Goal: Information Seeking & Learning: Compare options

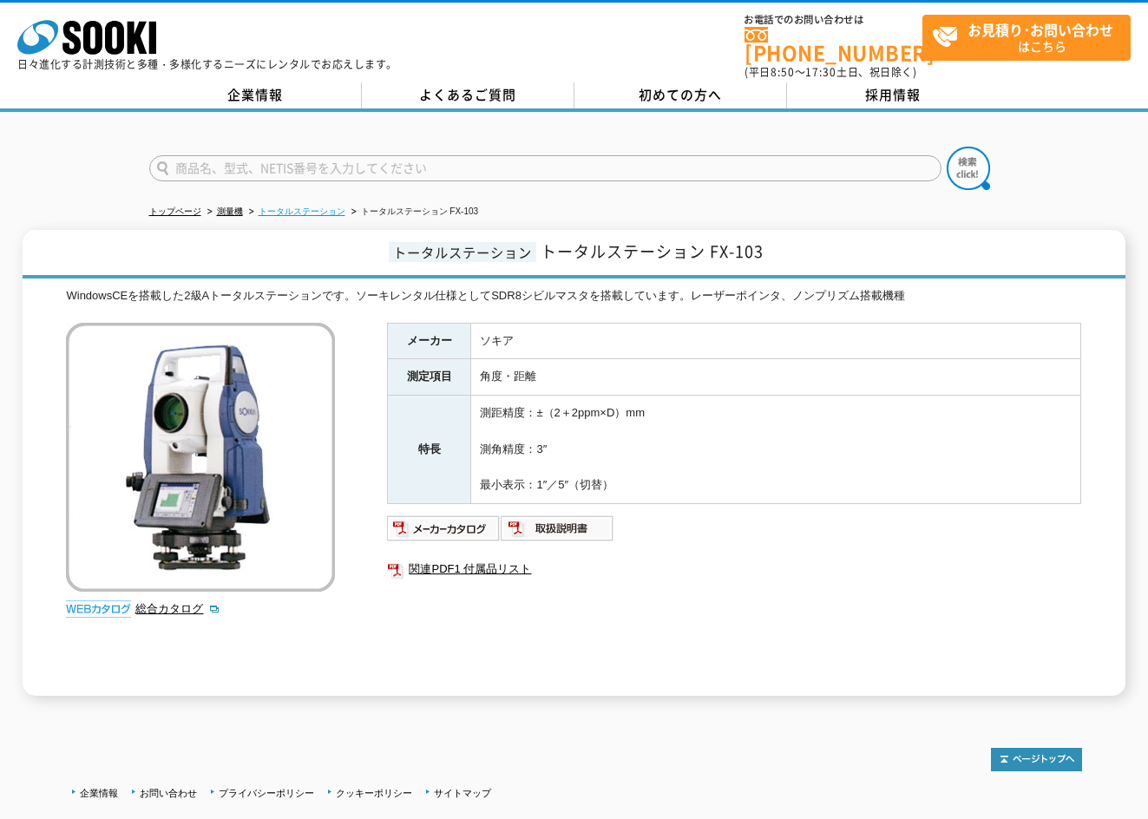
click at [301, 207] on link "トータルステーション" at bounding box center [302, 212] width 87 height 10
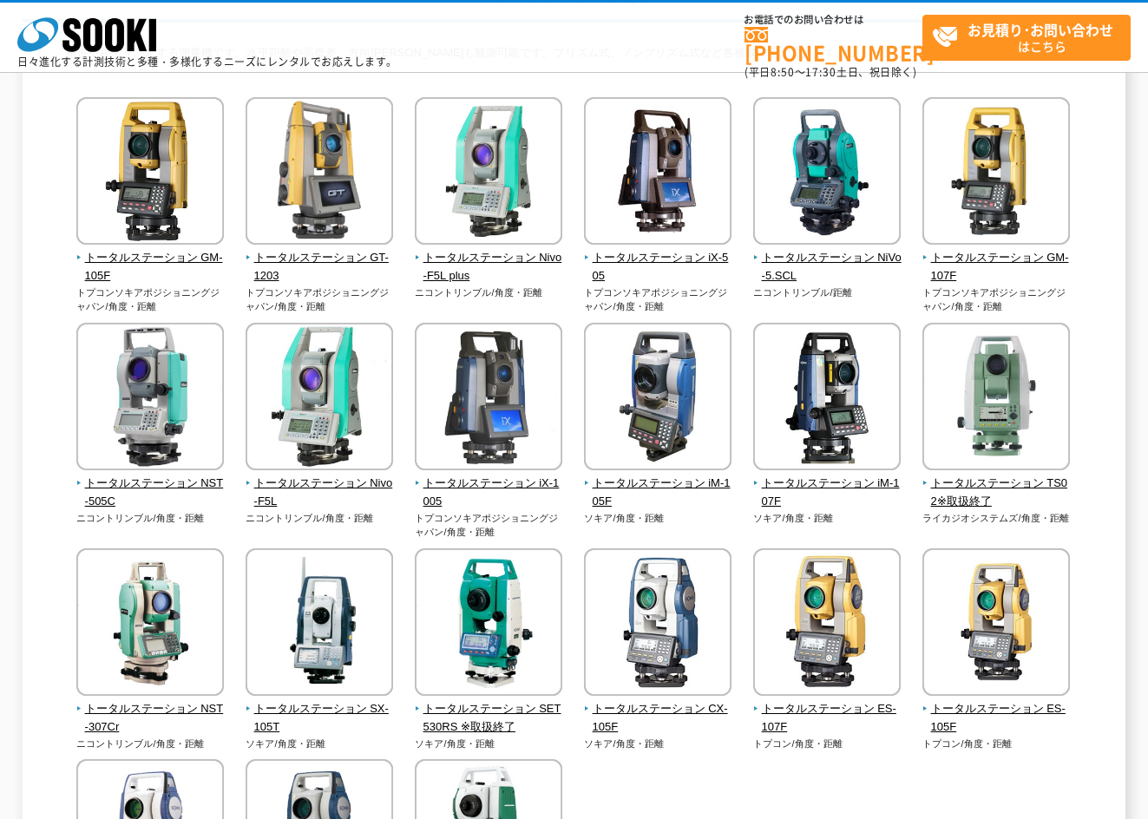
scroll to position [174, 0]
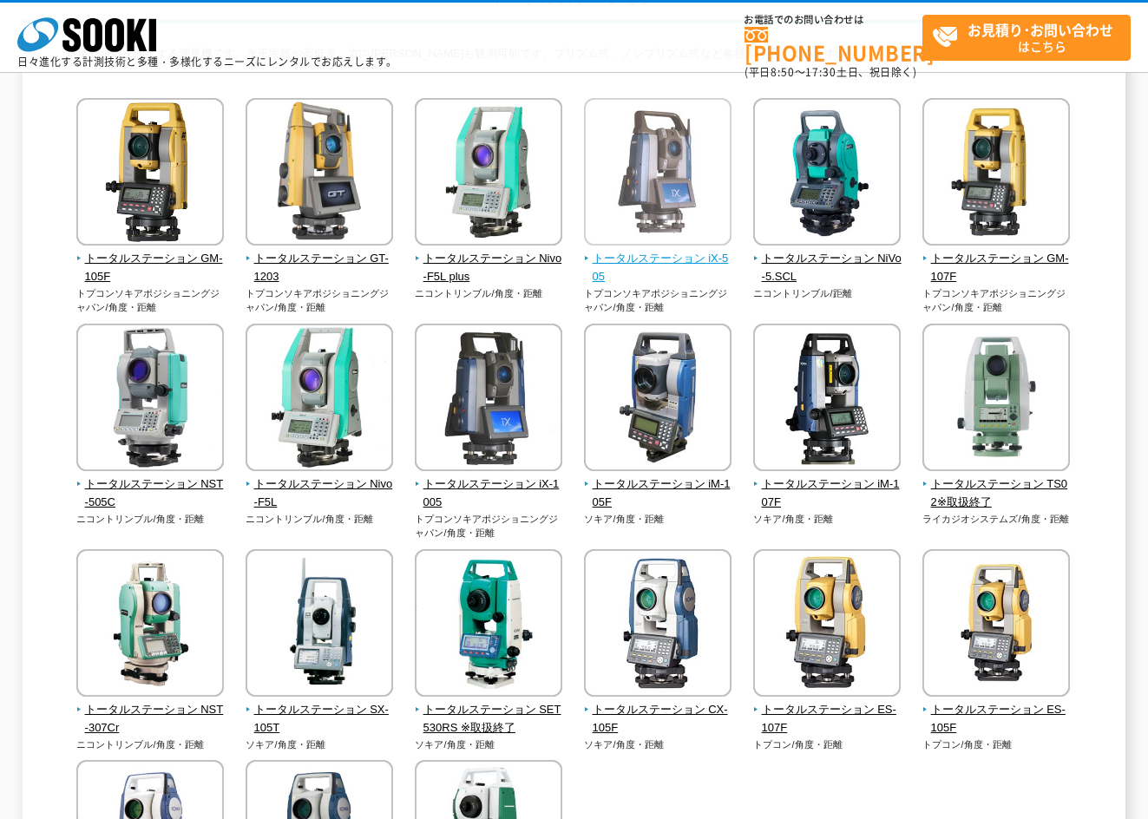
click at [680, 258] on span "トータルステーション iX-505" at bounding box center [658, 268] width 148 height 36
click at [684, 168] on img at bounding box center [658, 174] width 148 height 152
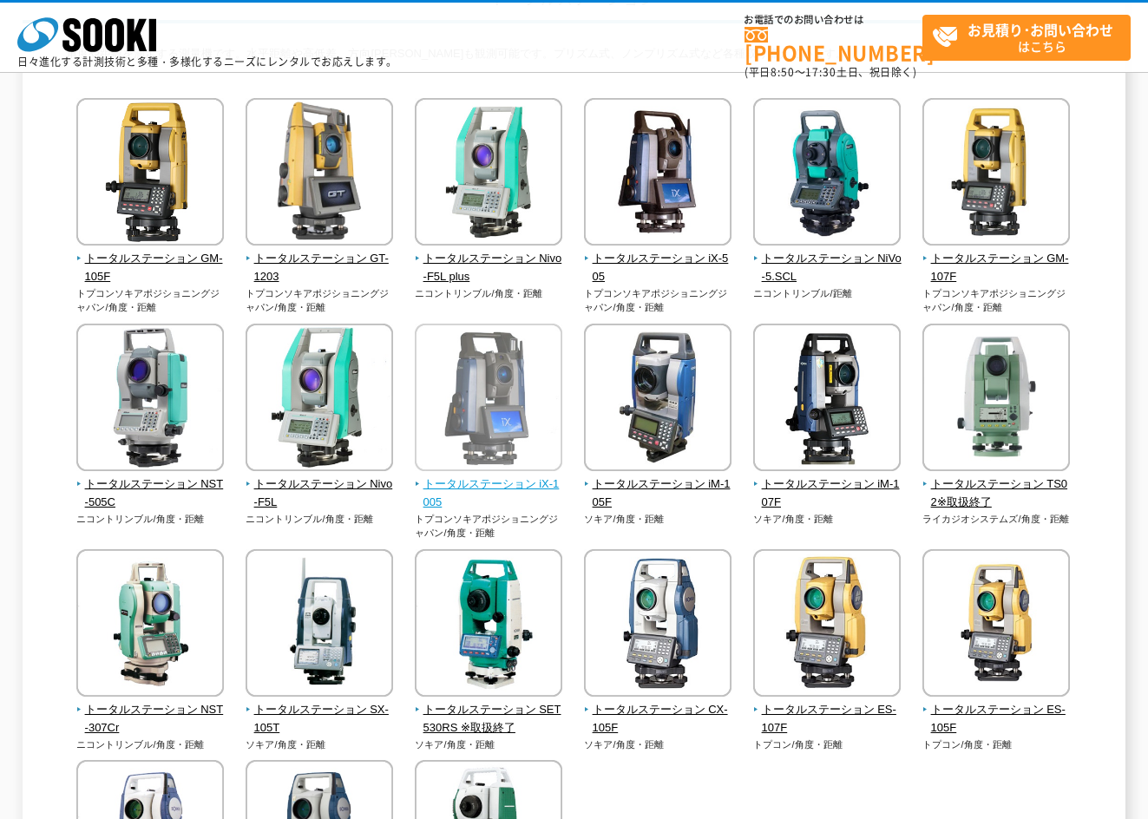
click at [536, 491] on span "トータルステーション iX-1005" at bounding box center [489, 494] width 148 height 36
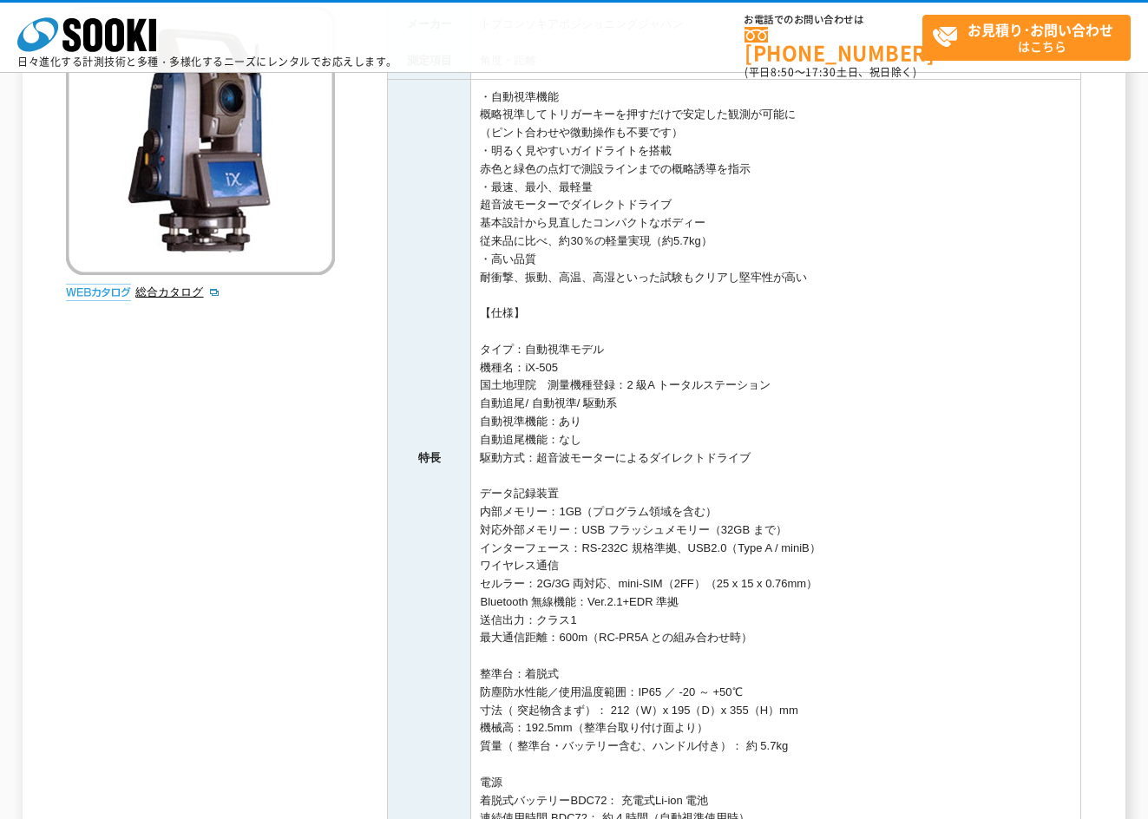
scroll to position [260, 0]
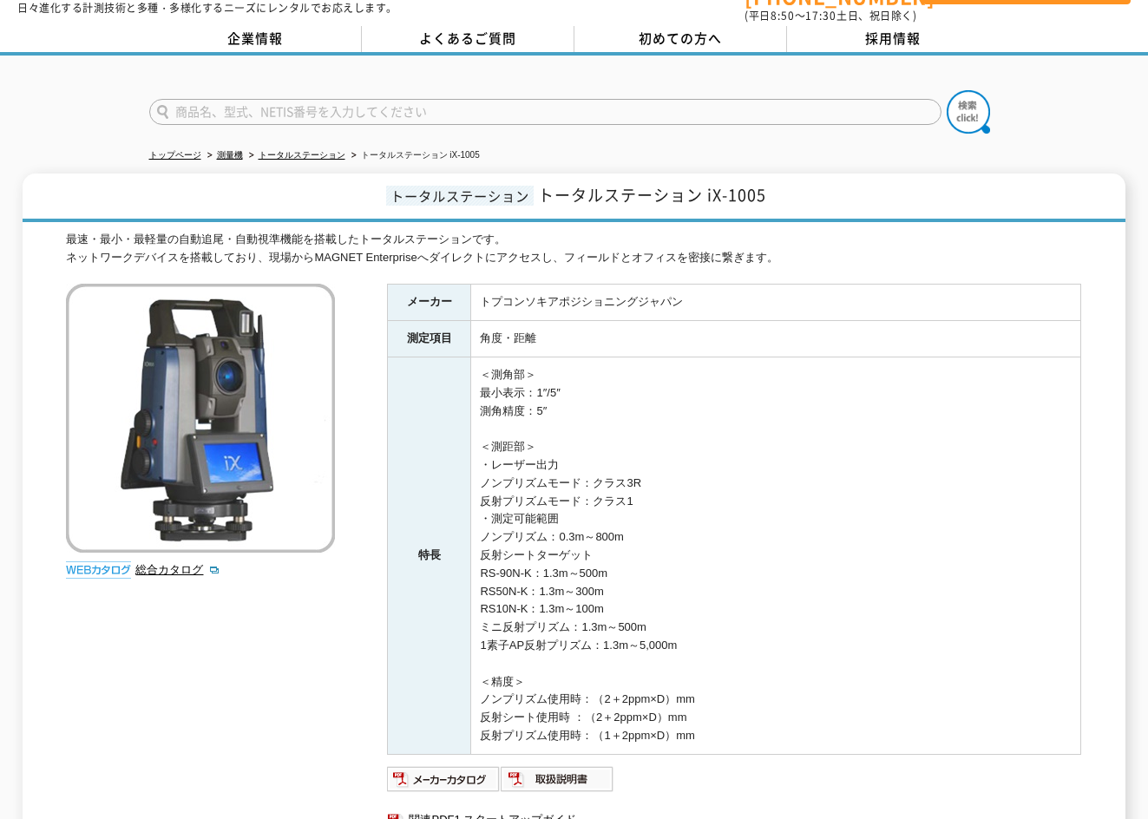
scroll to position [87, 0]
